Goal: Check status

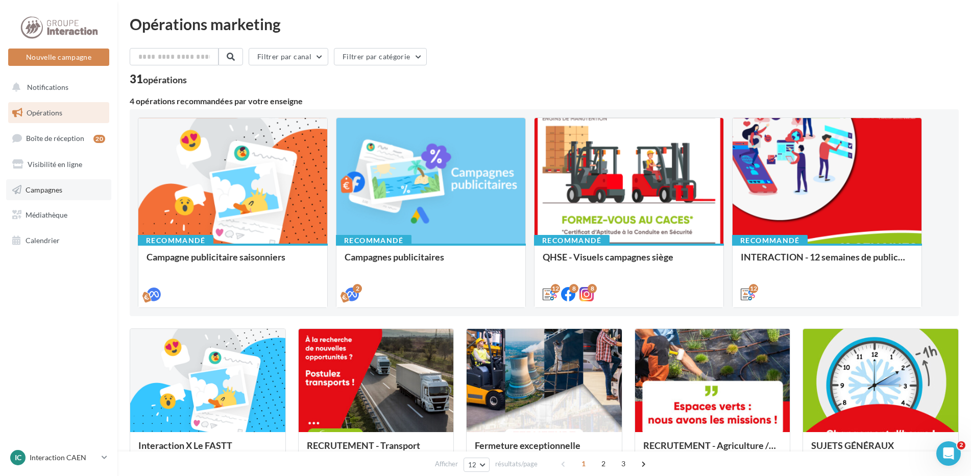
click at [35, 198] on link "Campagnes" at bounding box center [58, 189] width 105 height 21
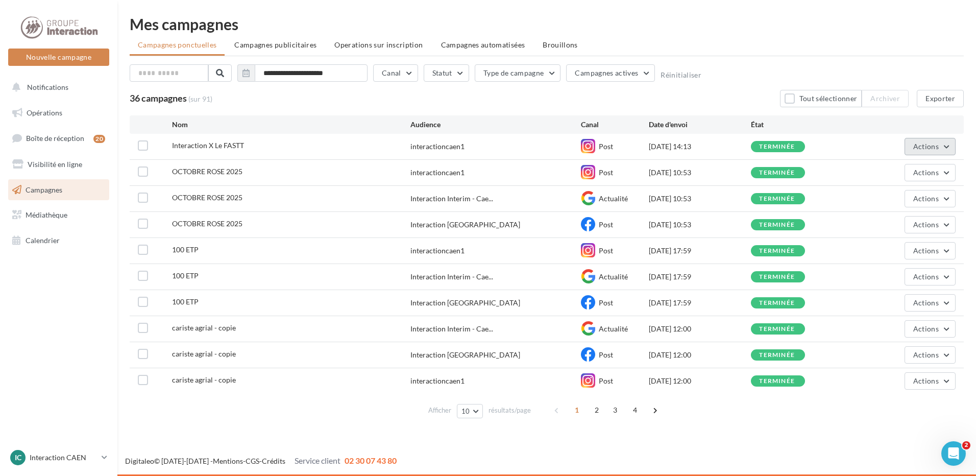
click at [948, 146] on button "Actions" at bounding box center [930, 146] width 51 height 17
click at [915, 165] on button "Voir les résultats" at bounding box center [905, 170] width 102 height 27
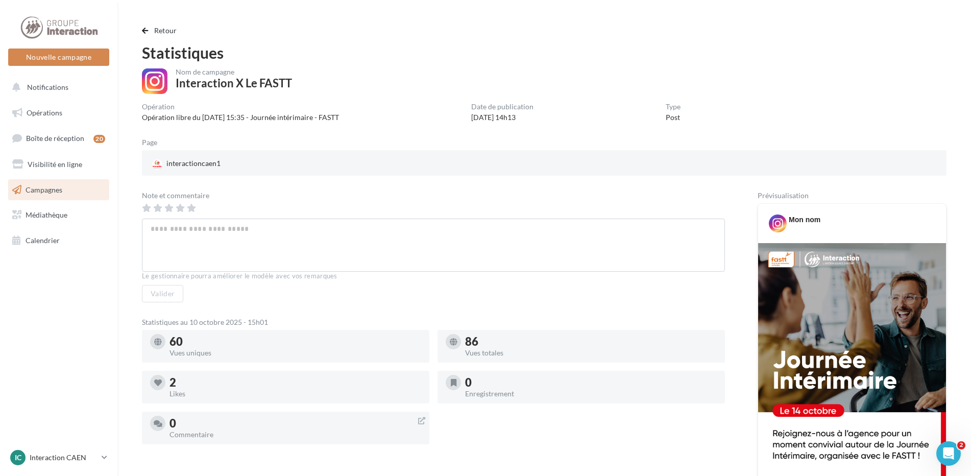
scroll to position [153, 0]
